Goal: Task Accomplishment & Management: Manage account settings

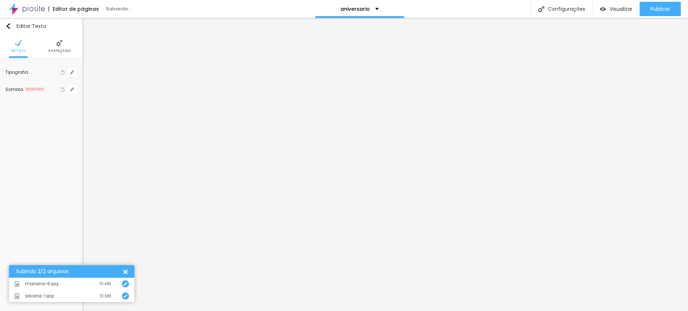
click at [57, 47] on li "Avançado" at bounding box center [59, 46] width 23 height 24
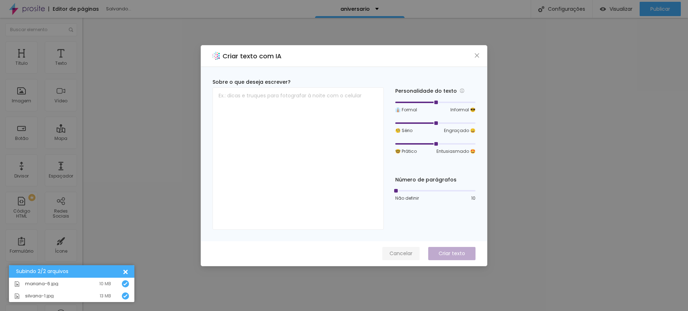
click at [404, 251] on span "Cancelar" at bounding box center [400, 254] width 23 height 8
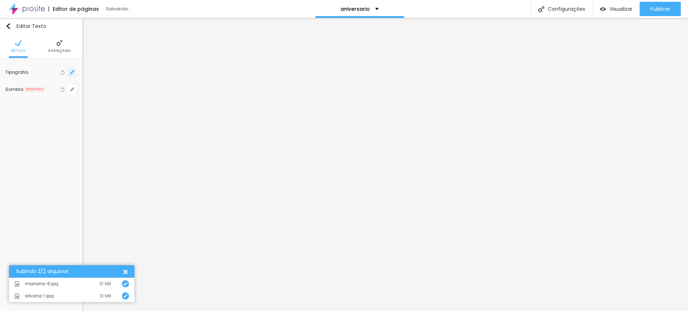
click at [71, 71] on icon "button" at bounding box center [72, 72] width 4 height 4
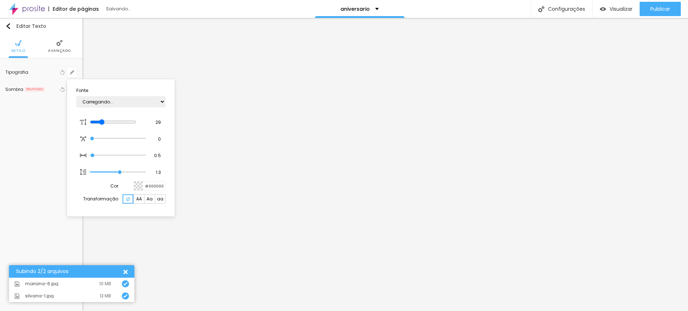
click at [433, 104] on div at bounding box center [344, 155] width 688 height 311
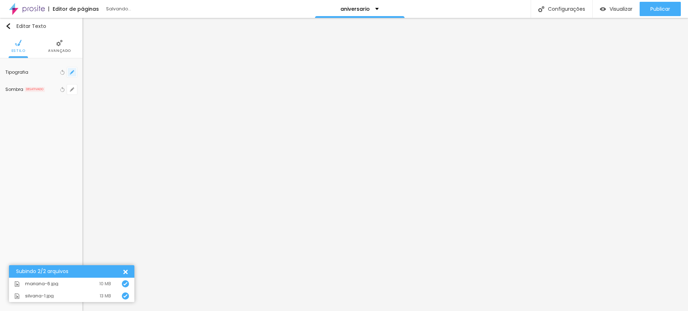
click at [71, 71] on icon "button" at bounding box center [72, 72] width 4 height 4
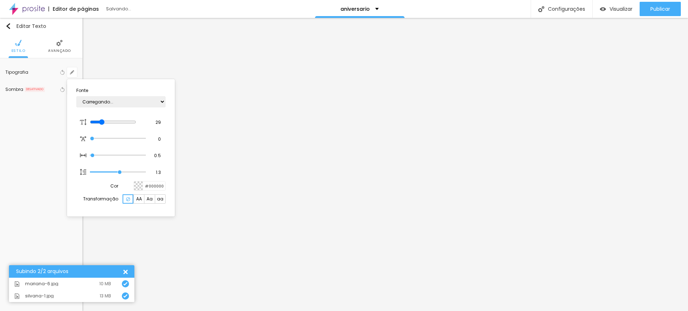
click at [247, 93] on div at bounding box center [344, 155] width 688 height 311
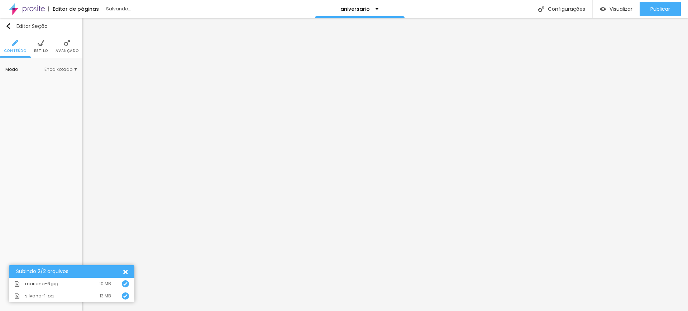
click at [39, 44] on img at bounding box center [41, 43] width 6 height 6
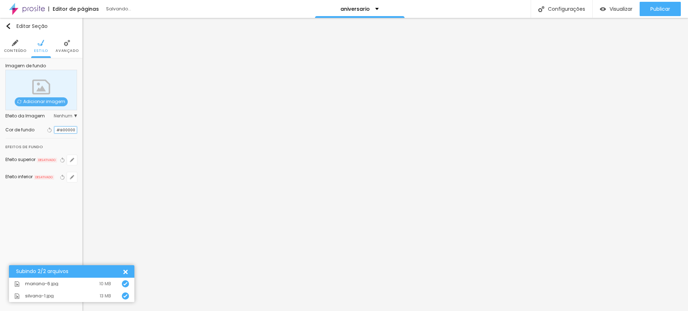
drag, startPoint x: 61, startPoint y: 129, endPoint x: 78, endPoint y: 131, distance: 17.3
click at [78, 131] on div "Imagem de fundo Adicionar imagem Efeito da Imagem Nenhum Nenhum Parallax Cor de…" at bounding box center [41, 127] width 82 height 138
type input "#000000"
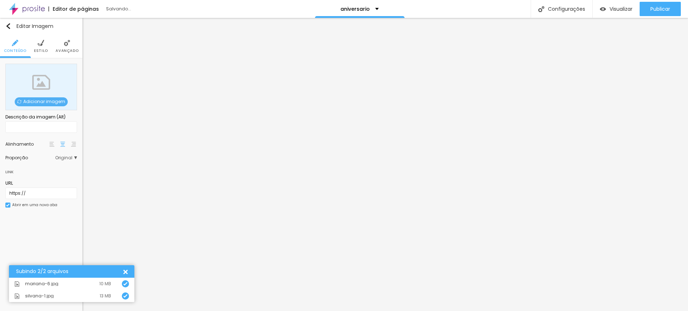
click at [61, 157] on span "Original" at bounding box center [66, 158] width 22 height 4
click at [33, 184] on span "Quadrado" at bounding box center [38, 187] width 23 height 6
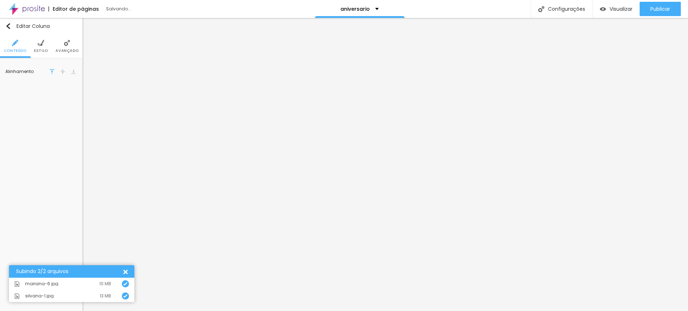
click at [44, 49] on span "Estilo" at bounding box center [41, 51] width 14 height 4
click at [75, 49] on span "Avançado" at bounding box center [67, 51] width 23 height 4
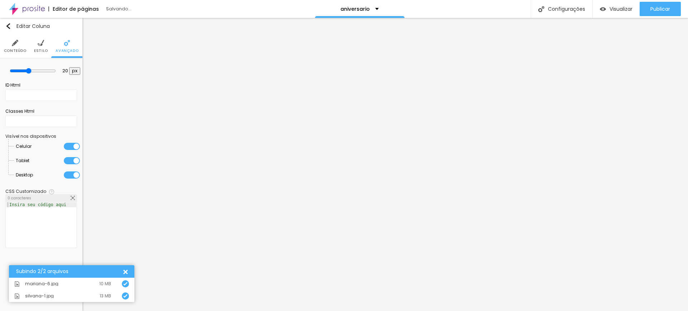
click at [11, 44] on li "Conteúdo" at bounding box center [15, 46] width 23 height 24
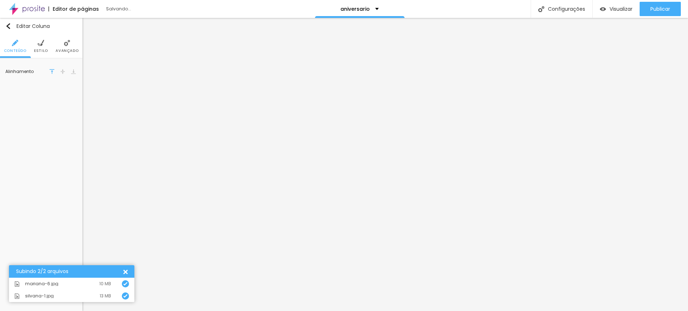
click at [14, 45] on img at bounding box center [15, 43] width 6 height 6
click at [40, 45] on img at bounding box center [41, 43] width 6 height 6
click at [70, 46] on li "Avançado" at bounding box center [67, 46] width 23 height 24
click at [42, 49] on span "Estilo" at bounding box center [41, 51] width 14 height 4
click at [6, 44] on li "Conteúdo" at bounding box center [15, 46] width 23 height 24
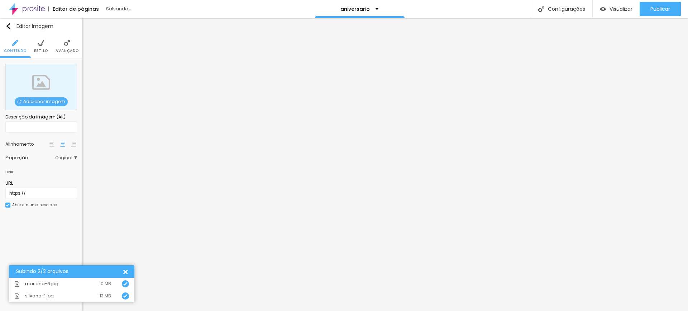
click at [63, 158] on span "Original" at bounding box center [66, 158] width 22 height 4
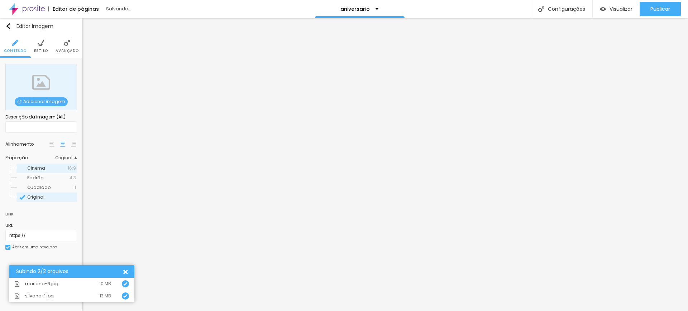
click at [41, 168] on span "Cinema" at bounding box center [36, 168] width 18 height 6
click at [39, 177] on span "Padrão" at bounding box center [35, 178] width 16 height 6
click at [36, 188] on span "Quadrado" at bounding box center [38, 187] width 23 height 6
click at [33, 198] on span "Original" at bounding box center [35, 197] width 17 height 6
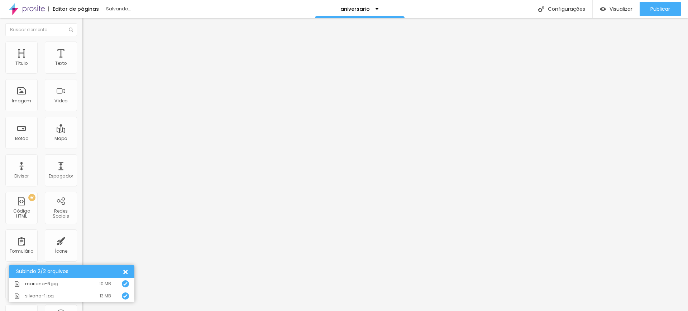
click at [121, 270] on div "Subindo 2/2 arquivos" at bounding box center [69, 271] width 106 height 5
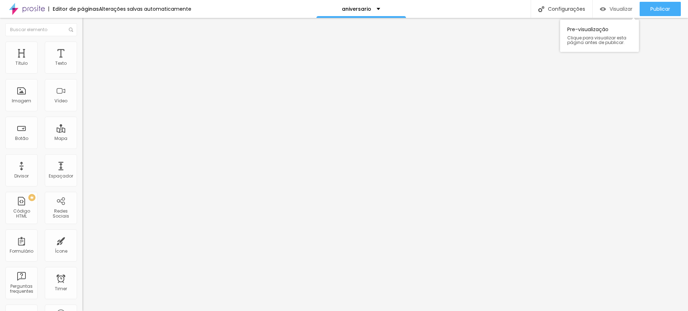
click at [617, 2] on div "Visualizar" at bounding box center [616, 9] width 33 height 14
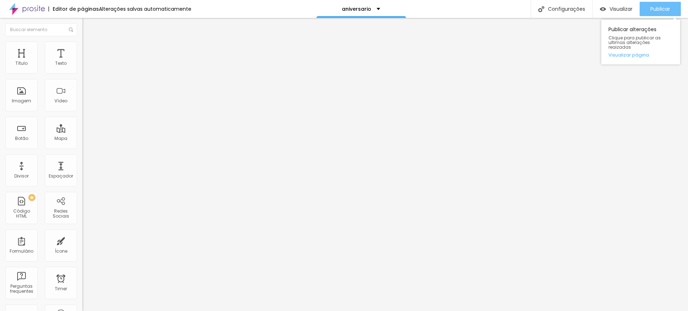
click at [658, 8] on span "Publicar" at bounding box center [660, 9] width 20 height 6
click at [82, 45] on li "Avançado" at bounding box center [123, 45] width 82 height 7
type input "11"
type input "16"
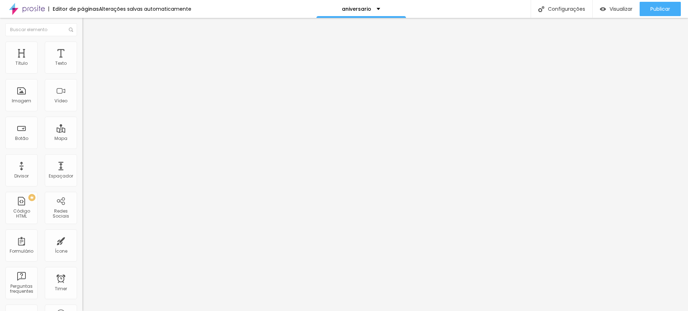
type input "16"
type input "17"
type input "18"
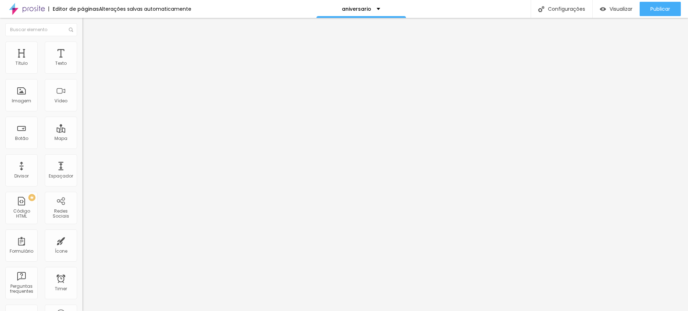
type input "19"
type input "20"
type input "21"
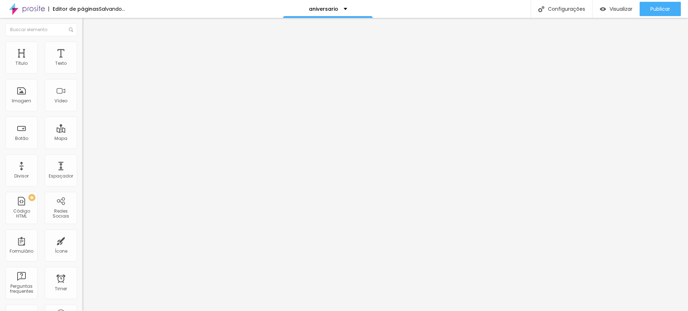
type input "21"
type input "23"
type input "24"
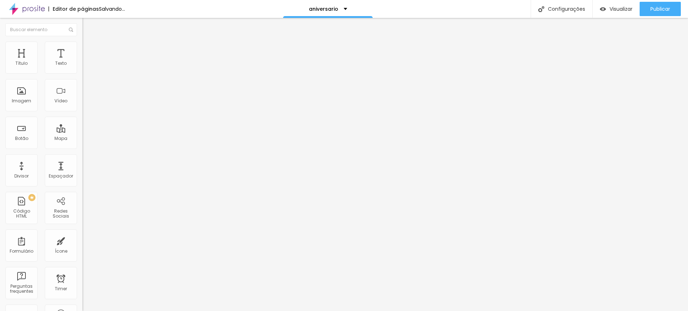
type input "25"
drag, startPoint x: 21, startPoint y: 71, endPoint x: 28, endPoint y: 71, distance: 6.8
type input "25"
click at [82, 132] on input "range" at bounding box center [105, 135] width 46 height 6
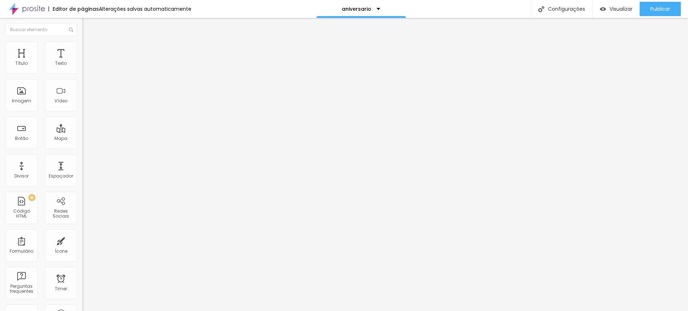
click at [89, 49] on span "Avançado" at bounding box center [101, 46] width 24 height 6
type input "14"
type input "15"
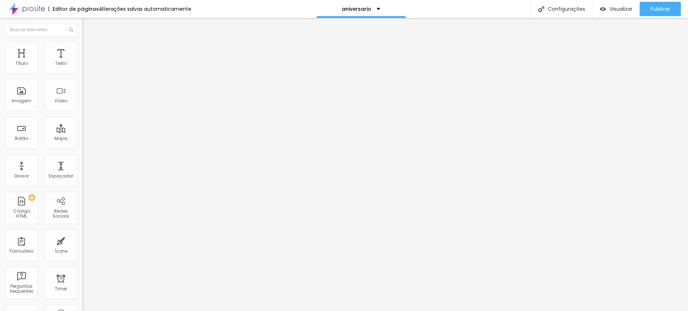
type input "16"
type input "17"
type input "18"
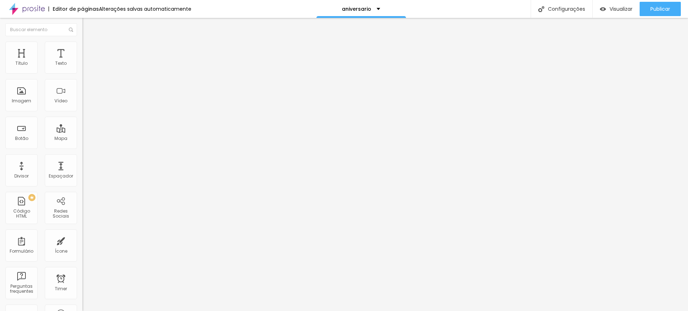
type input "18"
type input "19"
type input "20"
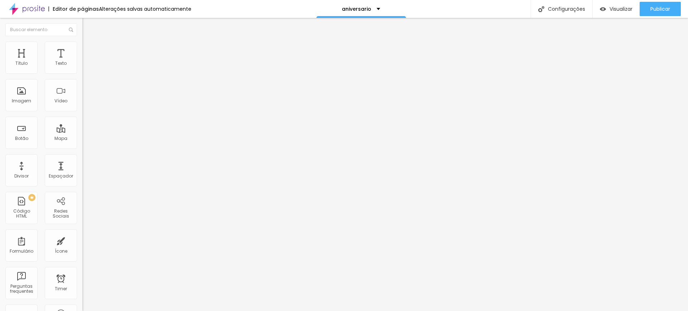
type input "21"
type input "22"
type input "23"
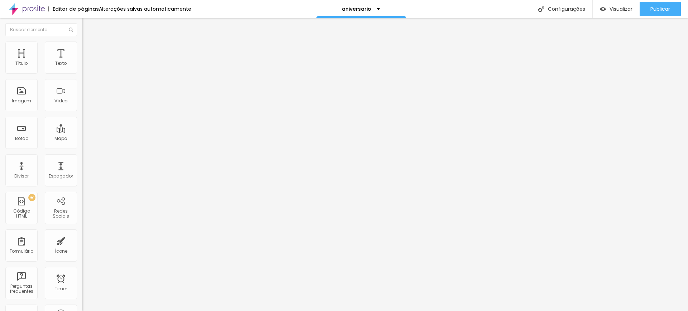
type input "23"
drag, startPoint x: 23, startPoint y: 71, endPoint x: 27, endPoint y: 71, distance: 4.3
type input "23"
click at [82, 132] on input "range" at bounding box center [105, 135] width 46 height 6
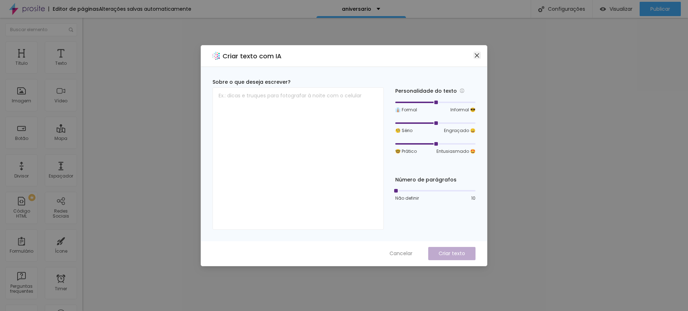
click at [476, 56] on icon "close" at bounding box center [477, 55] width 4 height 4
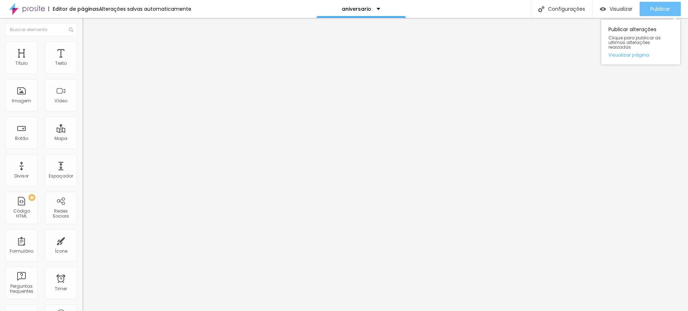
click at [660, 9] on span "Publicar" at bounding box center [660, 9] width 20 height 6
click at [657, 6] on span "Publicar" at bounding box center [660, 9] width 20 height 6
click at [662, 6] on span "Publicar" at bounding box center [660, 9] width 20 height 6
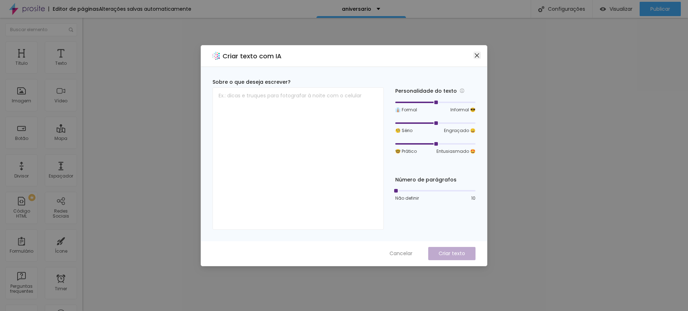
click at [474, 53] on icon "close" at bounding box center [477, 56] width 6 height 6
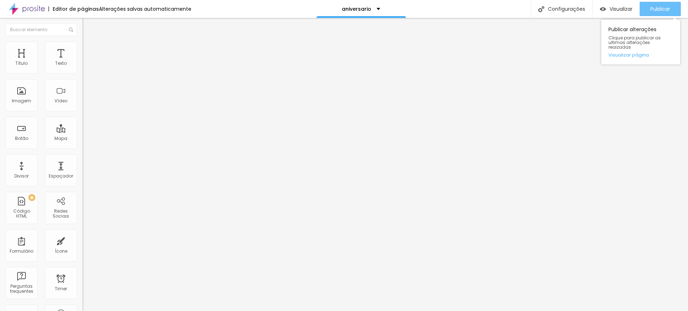
click at [656, 9] on span "Publicar" at bounding box center [660, 9] width 20 height 6
click at [667, 9] on span "Publicar" at bounding box center [660, 9] width 20 height 6
click at [657, 7] on span "Publicar" at bounding box center [660, 9] width 20 height 6
click at [82, 49] on li "Avançado" at bounding box center [123, 52] width 82 height 7
click at [82, 47] on li "Estilo" at bounding box center [123, 45] width 82 height 7
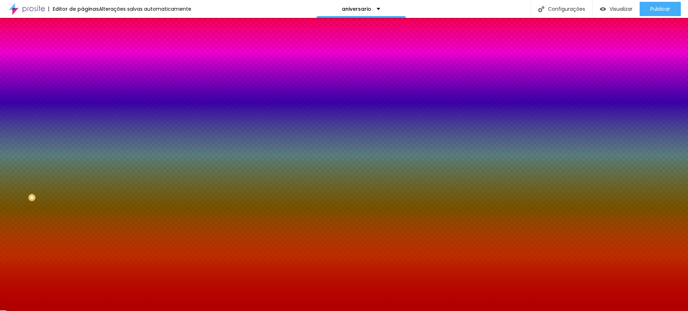
click at [82, 105] on div "#B00000" at bounding box center [123, 100] width 82 height 7
drag, startPoint x: 60, startPoint y: 129, endPoint x: 80, endPoint y: 133, distance: 20.2
click at [82, 133] on div "Imagem de fundo Adicionar imagem Efeito da Imagem Nenhum Nenhum Parallax Cor de…" at bounding box center [123, 102] width 82 height 93
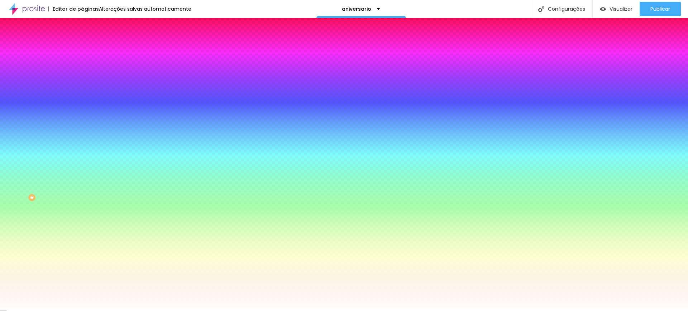
click at [82, 105] on input "#FFFFF" at bounding box center [125, 100] width 86 height 7
drag, startPoint x: 72, startPoint y: 129, endPoint x: 60, endPoint y: 130, distance: 12.2
click at [82, 105] on input "#FFFFF" at bounding box center [125, 100] width 86 height 7
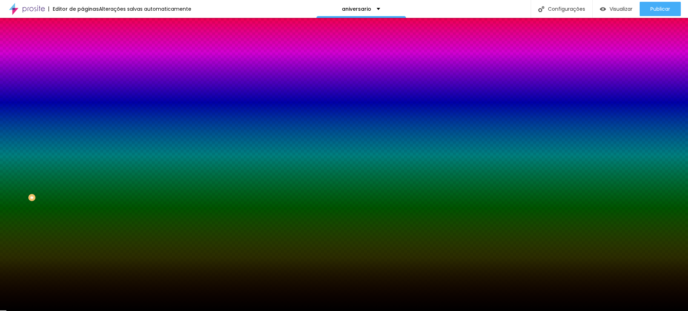
type input "#00000"
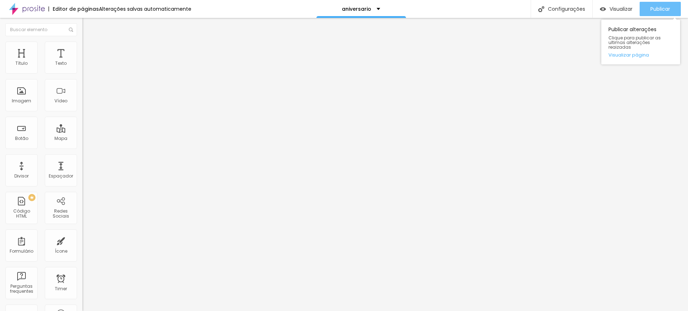
click at [658, 6] on span "Publicar" at bounding box center [660, 9] width 20 height 6
click at [653, 7] on span "Publicar" at bounding box center [660, 9] width 20 height 6
click at [82, 60] on img at bounding box center [84, 58] width 4 height 4
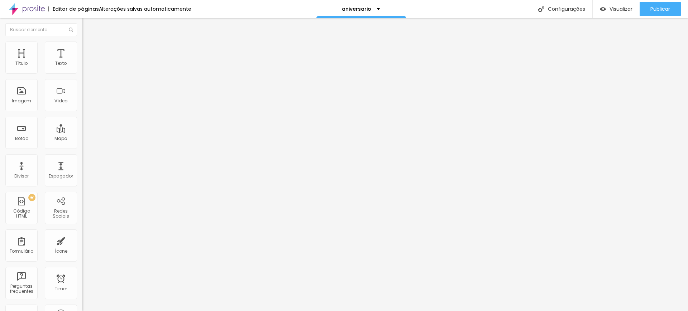
click at [658, 10] on span "Publicar" at bounding box center [660, 9] width 20 height 6
click at [624, 8] on span "Visualizar" at bounding box center [614, 9] width 23 height 6
click at [654, 9] on span "Publicar" at bounding box center [660, 9] width 20 height 6
click at [618, 9] on span "Visualizar" at bounding box center [614, 9] width 23 height 6
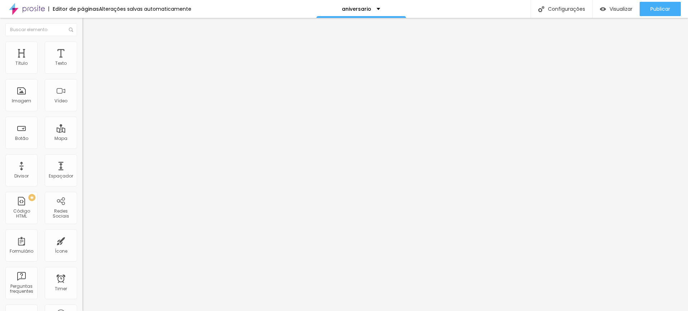
click at [82, 47] on li "Avançado" at bounding box center [123, 45] width 82 height 7
type input "26"
type input "27"
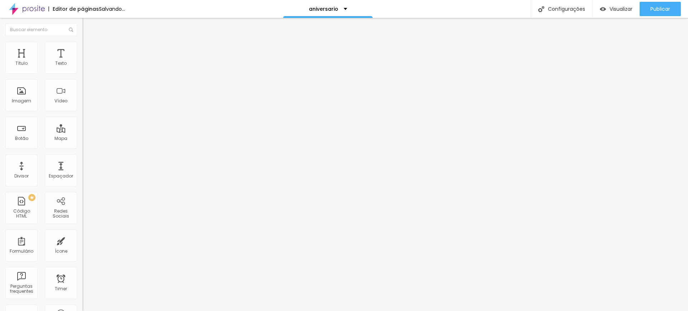
type input "28"
type input "29"
type input "30"
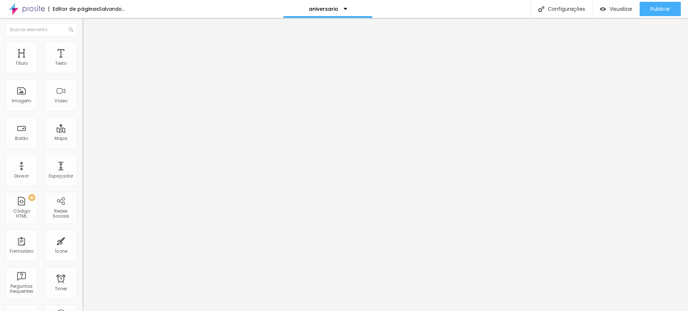
type input "30"
type input "33"
type input "31"
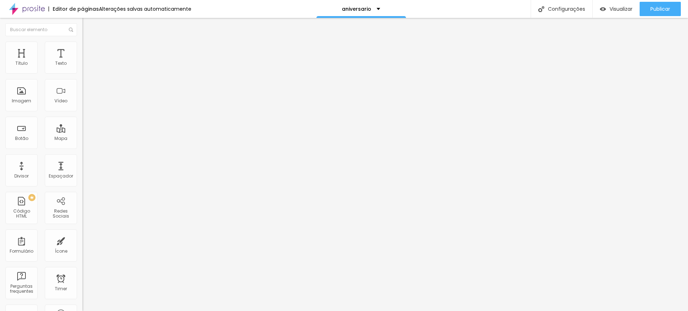
type input "30"
type input "27"
type input "26"
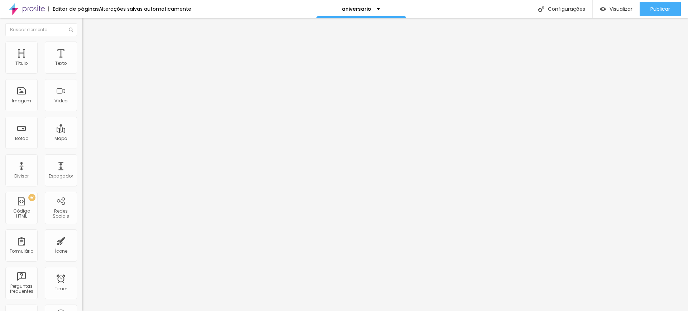
type input "26"
type input "25"
type input "24"
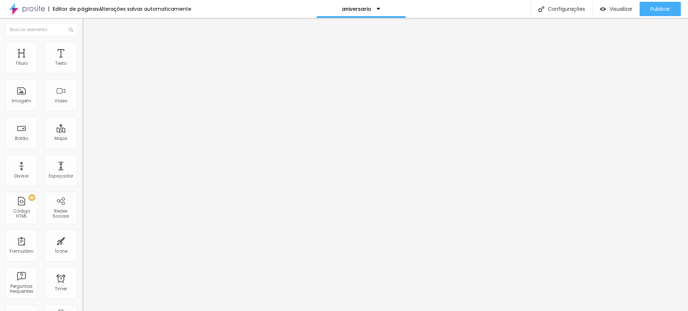
type input "23"
type input "19"
type input "18"
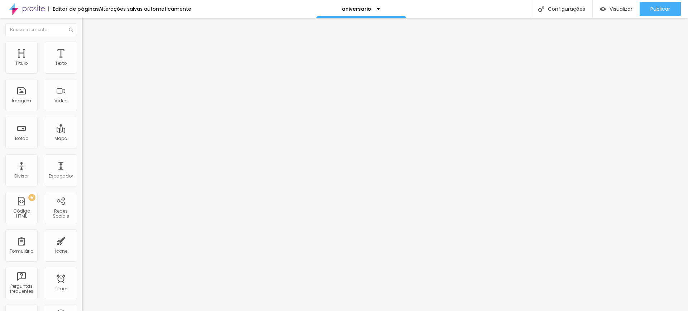
type input "18"
type input "17"
type input "18"
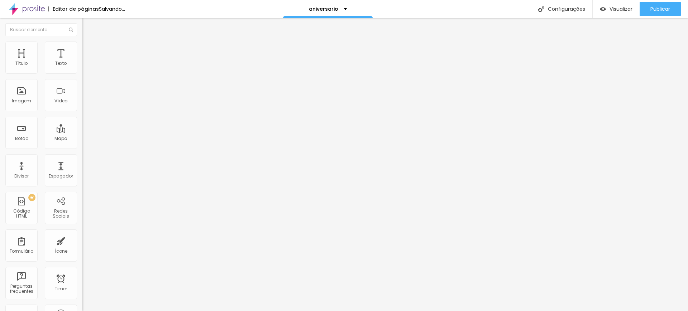
type input "18"
click at [82, 132] on input "range" at bounding box center [105, 135] width 46 height 6
click at [89, 49] on span "Avançado" at bounding box center [101, 46] width 24 height 6
type input "29"
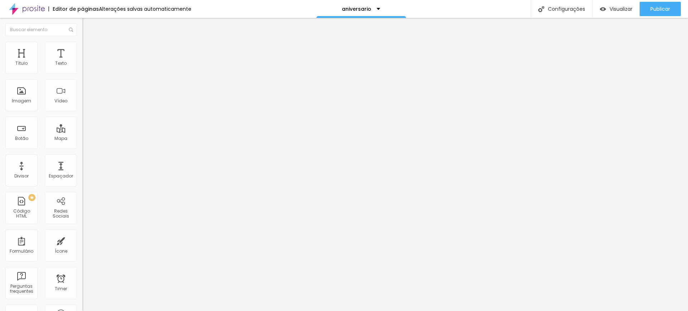
type input "30"
type input "31"
type input "32"
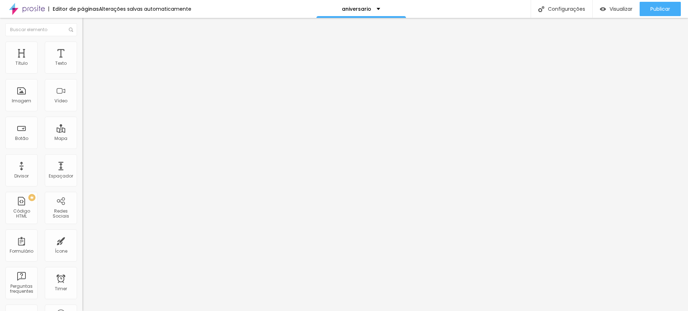
type input "32"
type input "33"
type input "34"
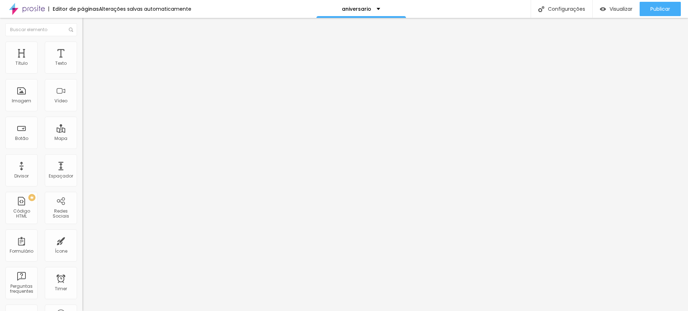
type input "35"
type input "36"
type input "39"
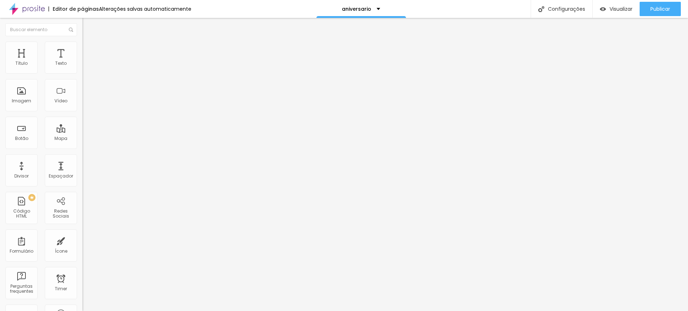
type input "39"
type input "40"
type input "41"
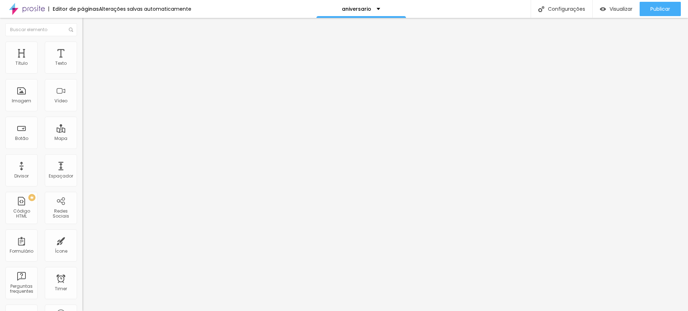
type input "42"
type input "43"
type input "42"
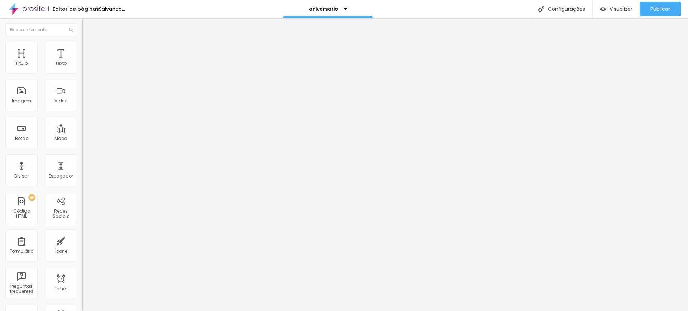
type input "42"
type input "41"
type input "40"
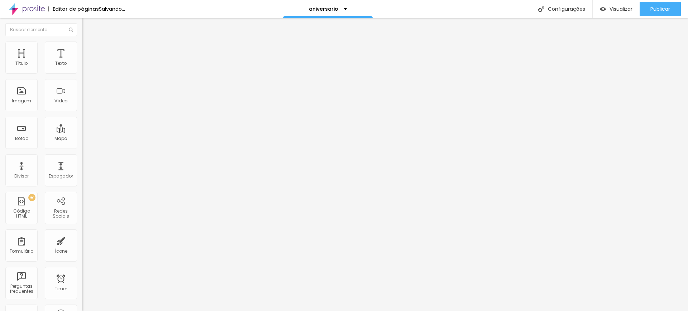
type input "39"
drag, startPoint x: 27, startPoint y: 71, endPoint x: 34, endPoint y: 71, distance: 7.2
type input "39"
click at [82, 132] on input "range" at bounding box center [105, 135] width 46 height 6
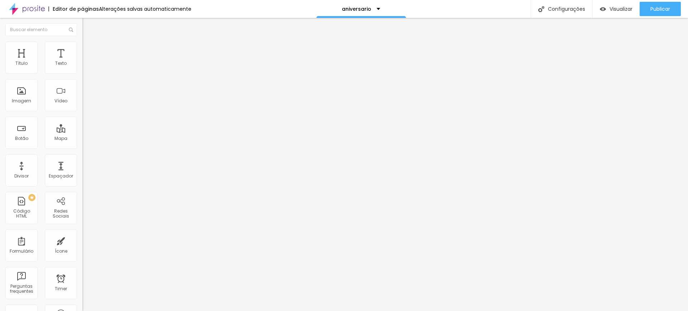
click at [89, 49] on span "Avançado" at bounding box center [101, 46] width 24 height 6
type input "17"
type input "19"
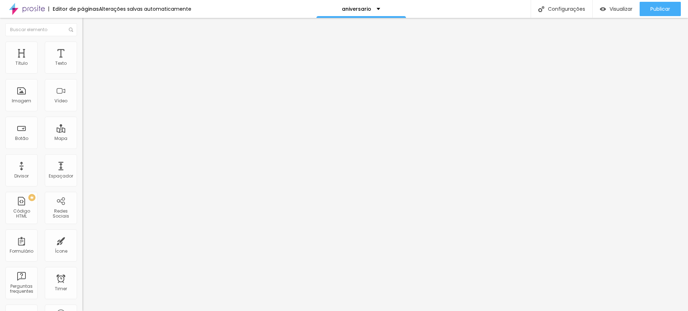
type input "21"
type input "25"
type input "26"
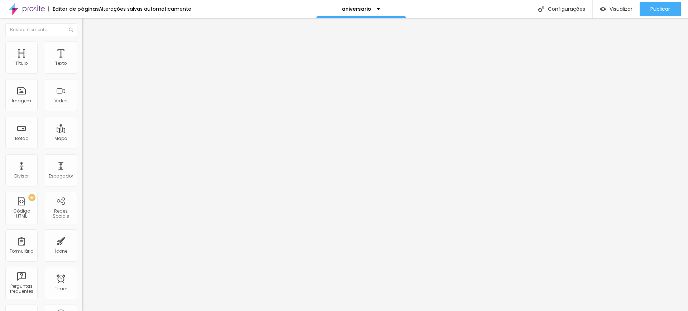
type input "26"
type input "27"
type input "28"
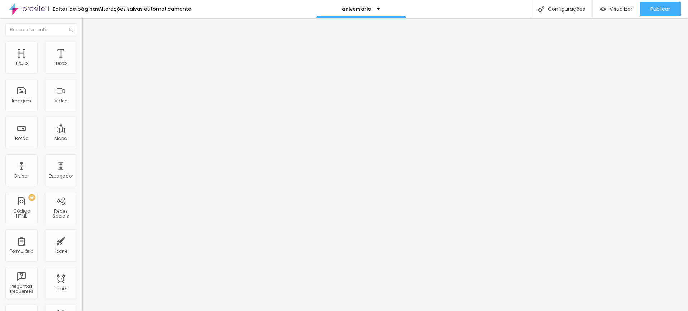
type input "29"
type input "30"
type input "31"
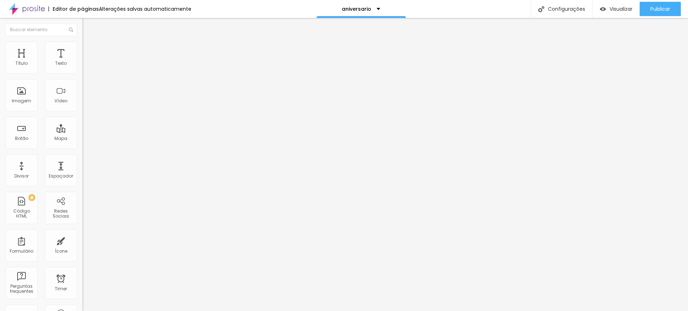
type input "31"
type input "32"
type input "33"
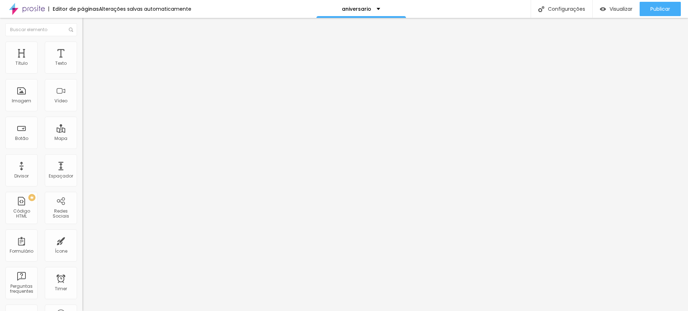
type input "34"
type input "35"
type input "36"
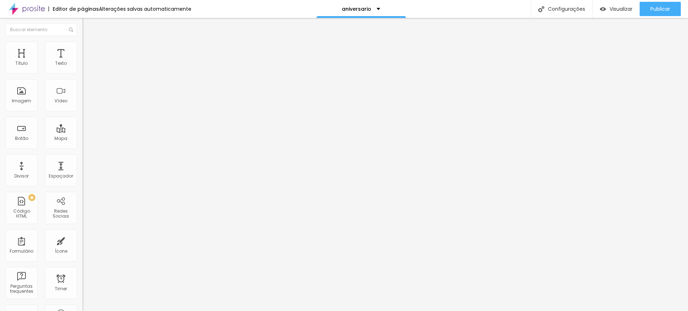
type input "36"
drag, startPoint x: 24, startPoint y: 69, endPoint x: 33, endPoint y: 69, distance: 9.0
type input "36"
click at [82, 132] on input "range" at bounding box center [105, 135] width 46 height 6
click at [658, 9] on span "Publicar" at bounding box center [660, 9] width 20 height 6
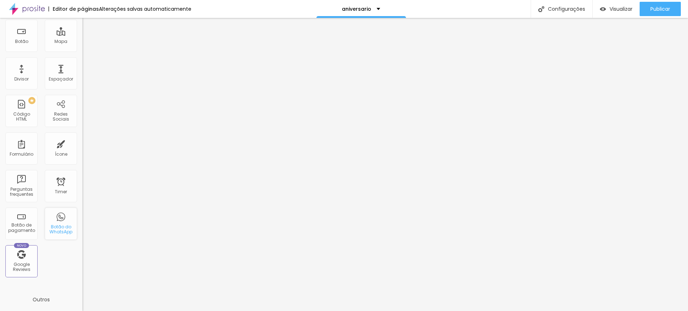
scroll to position [0, 0]
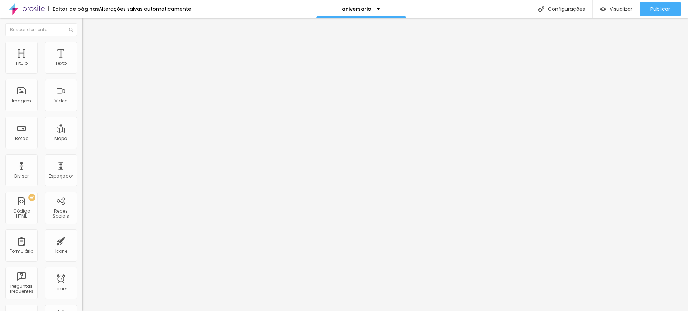
click at [82, 140] on img at bounding box center [123, 181] width 82 height 82
drag, startPoint x: 38, startPoint y: 81, endPoint x: 76, endPoint y: 85, distance: 38.5
click at [82, 73] on input "(19)54200-9993" at bounding box center [125, 69] width 86 height 7
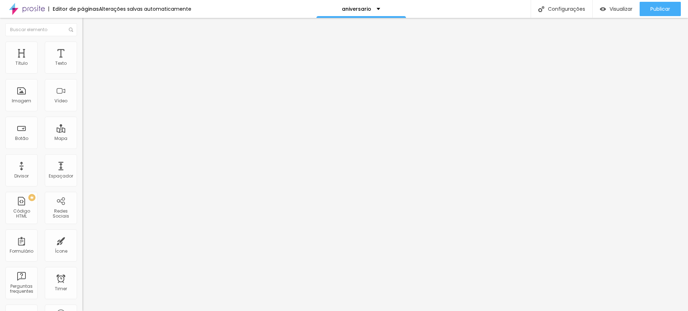
type input "(9542009993"
click at [89, 51] on span "Avançado" at bounding box center [101, 54] width 24 height 6
click at [82, 45] on img at bounding box center [85, 45] width 6 height 6
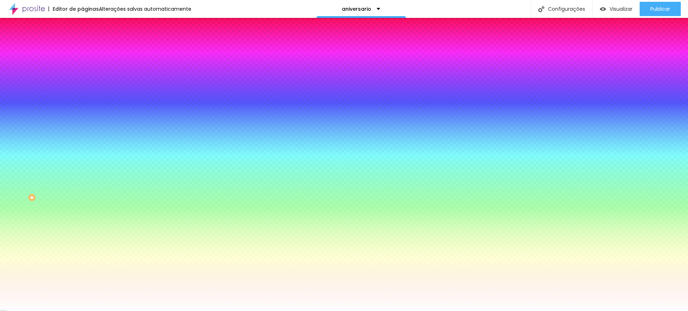
drag, startPoint x: 59, startPoint y: 128, endPoint x: 76, endPoint y: 129, distance: 16.9
click at [82, 105] on input "#FFFFFF" at bounding box center [125, 100] width 86 height 7
type input "#FFFFF"
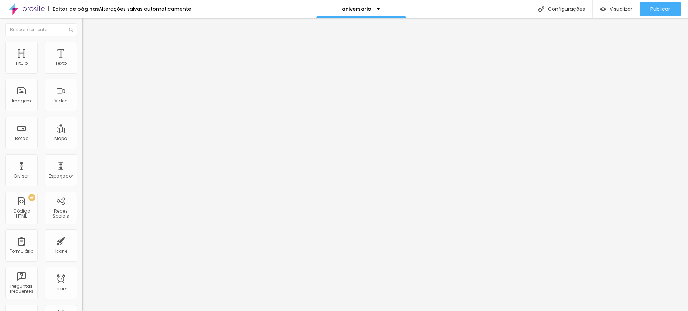
click at [89, 51] on span "Avançado" at bounding box center [101, 54] width 24 height 6
click at [82, 44] on img at bounding box center [85, 45] width 6 height 6
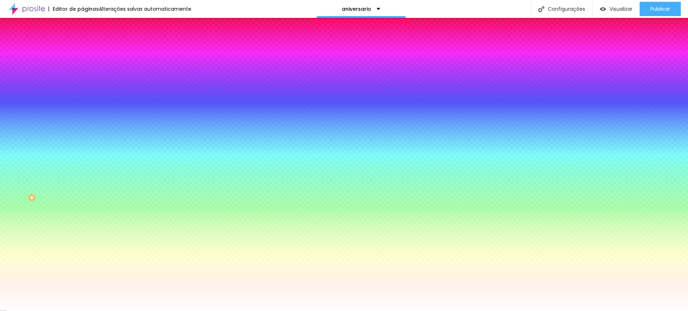
click at [82, 105] on input "#FFFFFF" at bounding box center [125, 100] width 86 height 7
drag, startPoint x: 63, startPoint y: 128, endPoint x: 80, endPoint y: 131, distance: 17.1
click at [82, 131] on div "Imagem de fundo Adicionar imagem Efeito da Imagem Nenhum Nenhum Parallax Cor de…" at bounding box center [123, 102] width 82 height 93
type input "#FFFFFF"
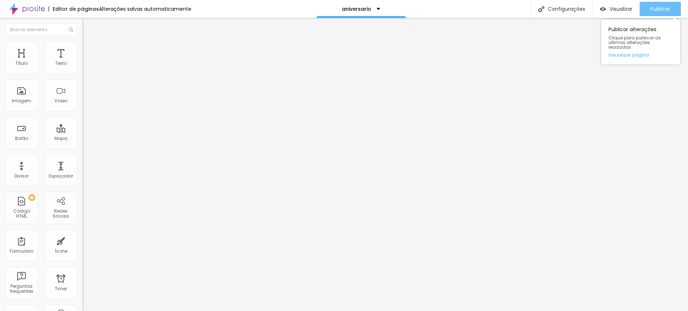
click at [661, 6] on span "Publicar" at bounding box center [660, 9] width 20 height 6
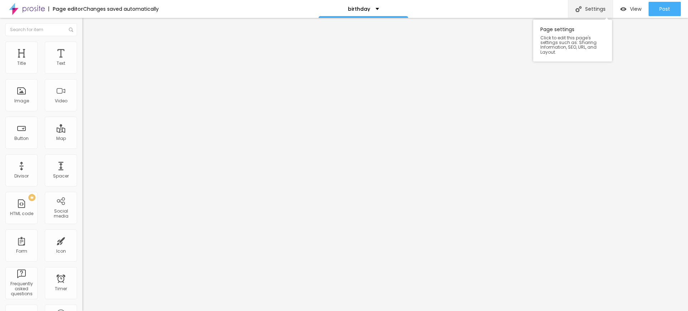
click at [597, 9] on font "Settings" at bounding box center [595, 8] width 20 height 7
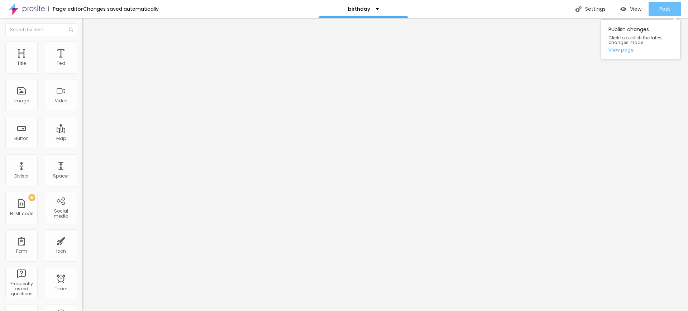
click at [668, 12] on font "Post" at bounding box center [664, 8] width 11 height 7
